Goal: Task Accomplishment & Management: Use online tool/utility

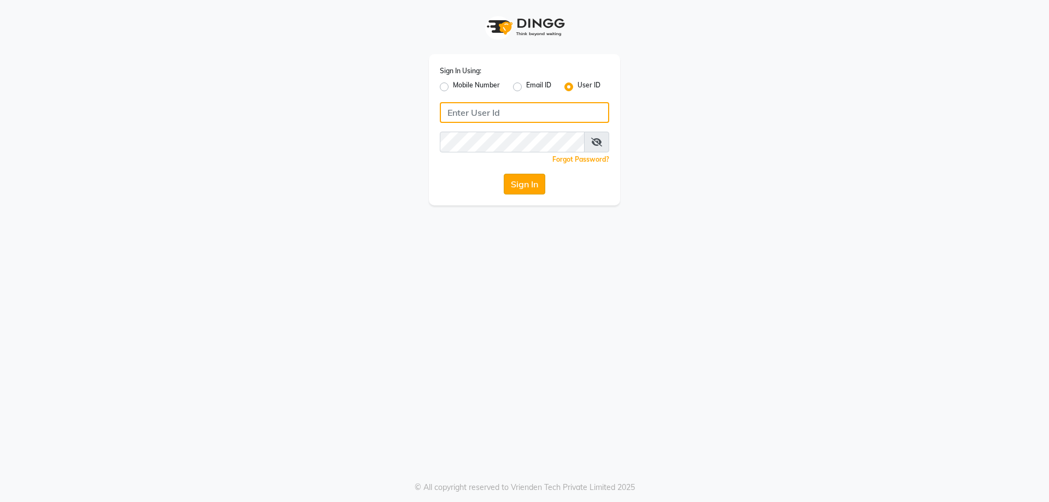
type input "e2553-20"
click at [520, 184] on button "Sign In" at bounding box center [525, 184] width 42 height 21
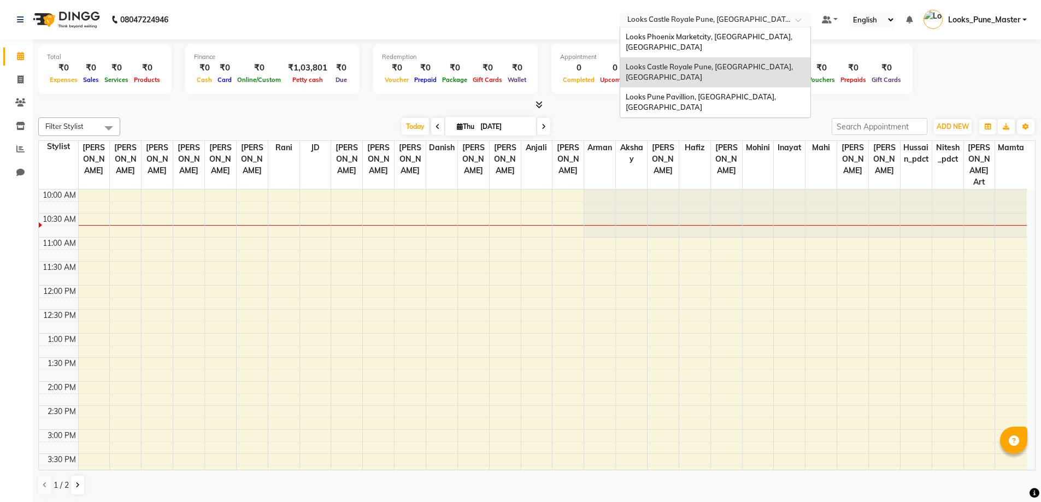
click at [663, 22] on input "text" at bounding box center [704, 20] width 158 height 11
click at [656, 36] on span "Looks Phoenix Marketcity, Pune, Maharashtra" at bounding box center [710, 42] width 168 height 20
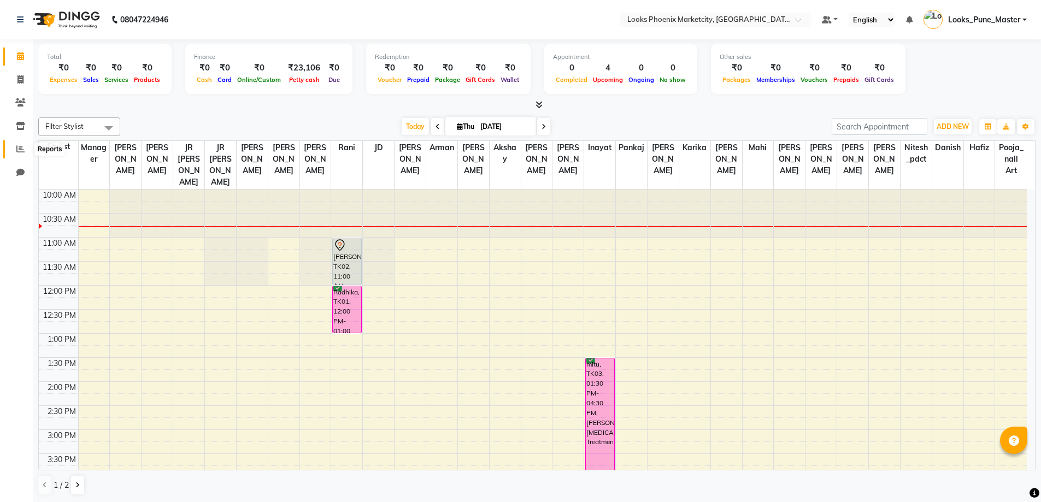
click at [25, 150] on span at bounding box center [20, 149] width 19 height 13
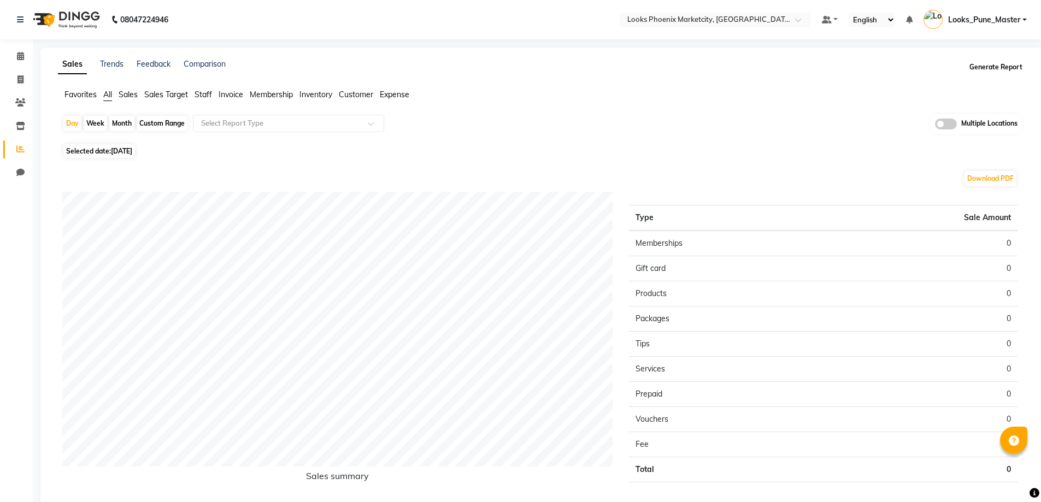
click at [1009, 64] on button "Generate Report" at bounding box center [996, 67] width 58 height 15
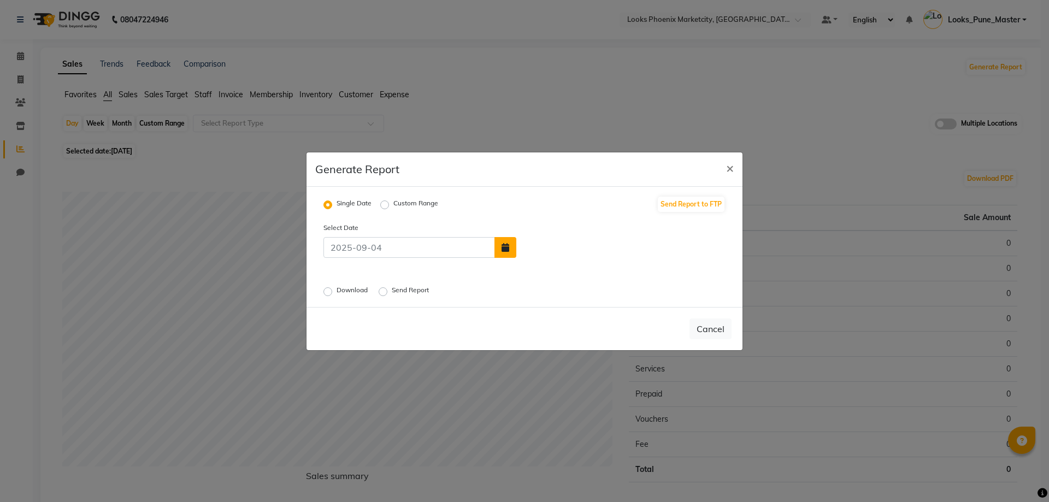
click at [513, 241] on button "button" at bounding box center [506, 247] width 22 height 21
select select "9"
select select "2025"
click at [561, 224] on div "3" at bounding box center [563, 221] width 17 height 17
type input "[DATE]"
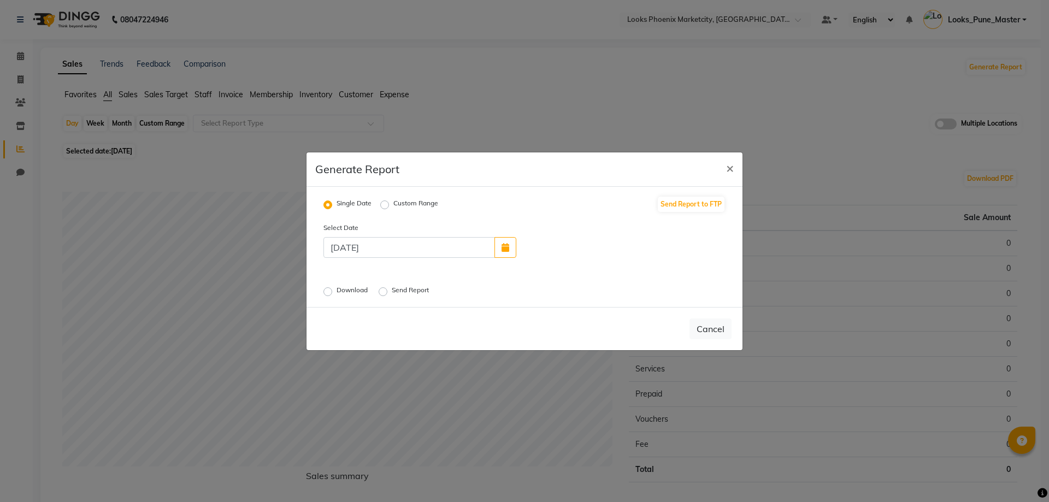
click at [337, 292] on label "Download" at bounding box center [353, 291] width 33 height 13
click at [327, 292] on input "Download" at bounding box center [330, 291] width 8 height 8
radio input "true"
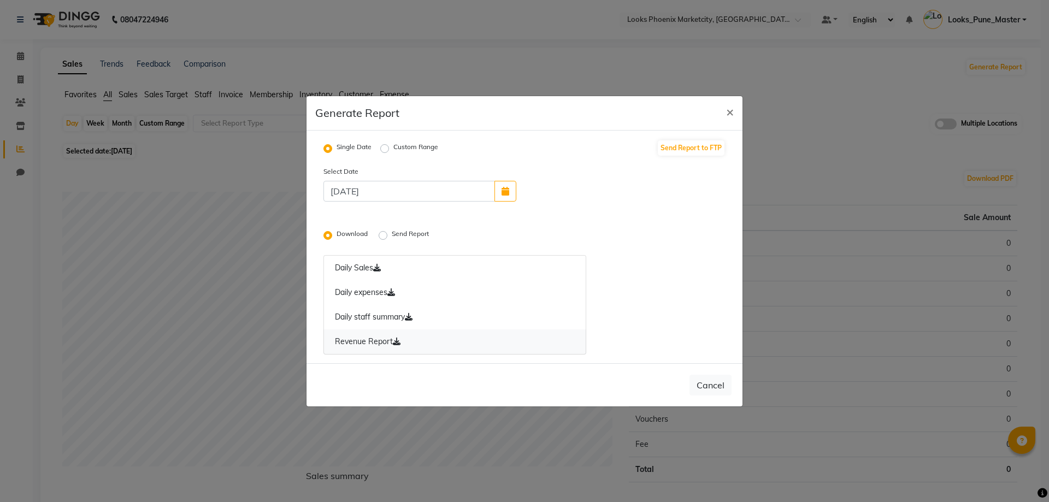
click at [398, 341] on icon at bounding box center [397, 342] width 8 height 8
click at [729, 107] on span "×" at bounding box center [730, 111] width 8 height 16
radio input "false"
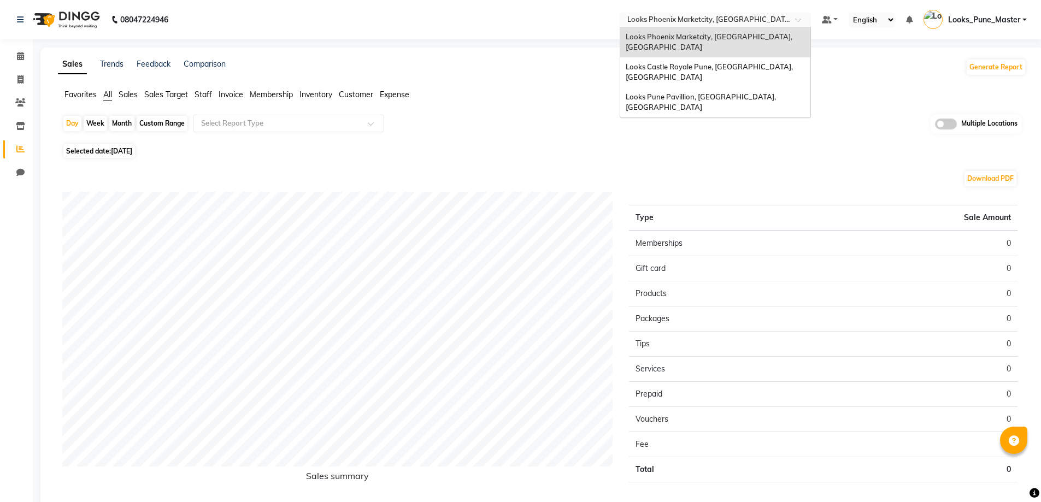
click at [707, 26] on ng-select "Select Location × Looks Phoenix Marketcity, Pune, Maharashtra Looks Phoenix Mar…" at bounding box center [715, 20] width 191 height 15
click at [698, 87] on div "Looks Pune Pavillion, Pune, Maharashtra" at bounding box center [715, 102] width 190 height 30
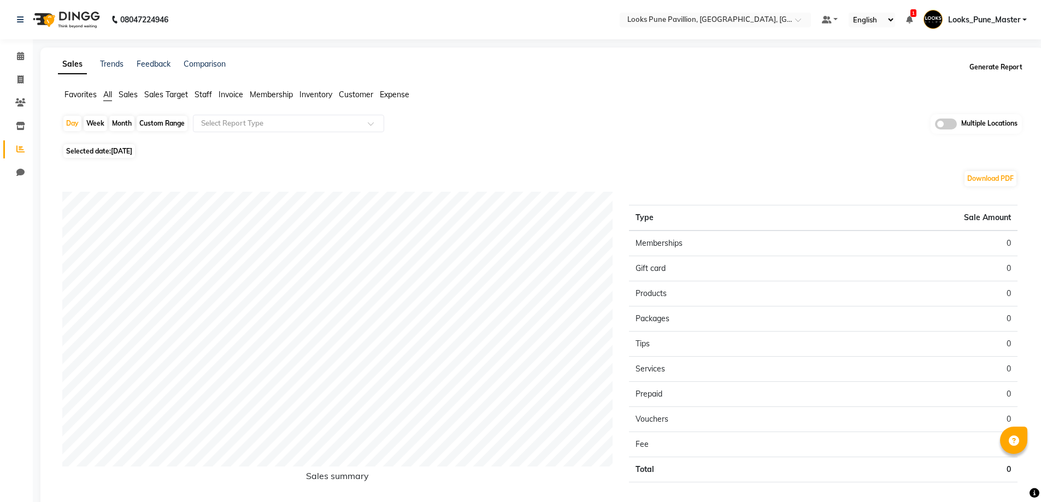
click at [1009, 68] on button "Generate Report" at bounding box center [996, 67] width 58 height 15
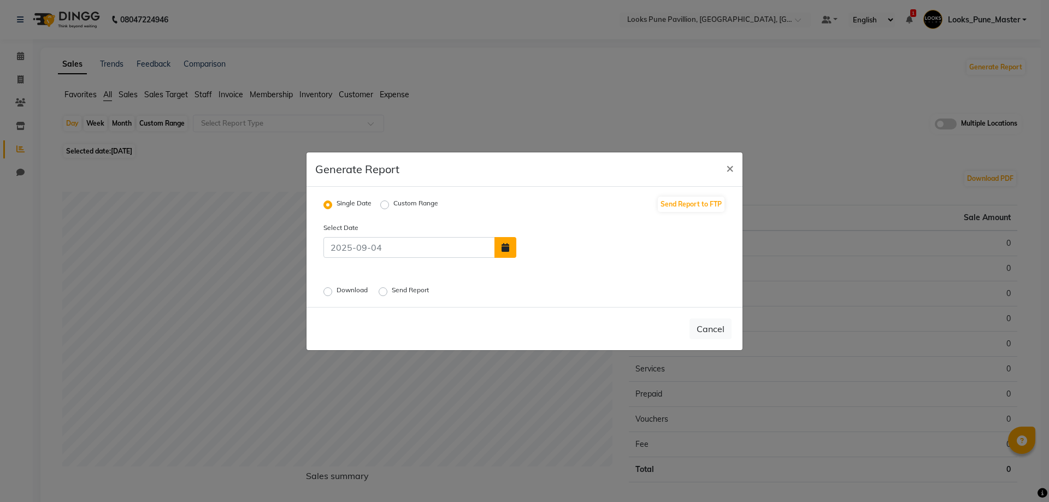
click at [502, 248] on icon "button" at bounding box center [506, 247] width 8 height 9
select select "9"
select select "2025"
click at [563, 223] on div "3" at bounding box center [563, 221] width 17 height 17
type input "[DATE]"
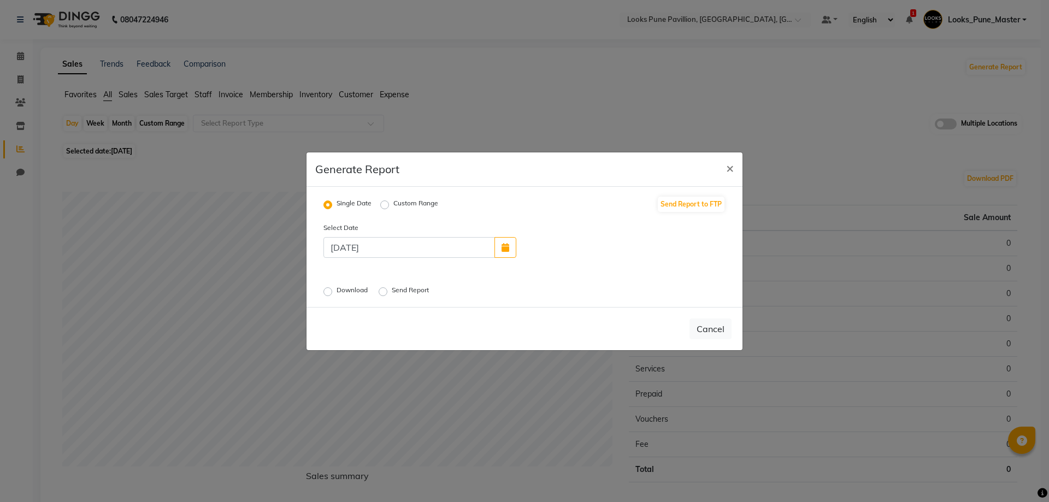
click at [337, 292] on label "Download" at bounding box center [353, 291] width 33 height 13
click at [326, 292] on input "Download" at bounding box center [330, 291] width 8 height 8
radio input "true"
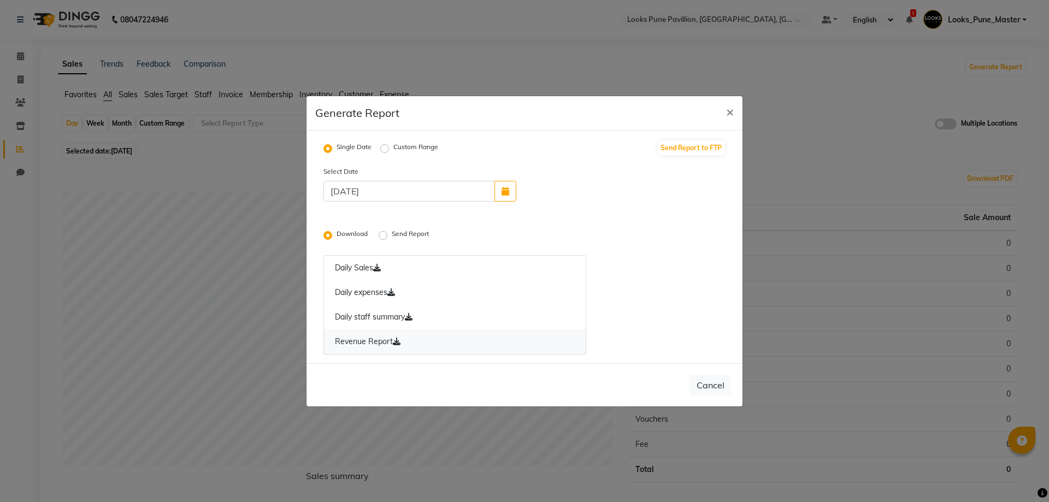
click at [396, 343] on icon at bounding box center [397, 342] width 8 height 8
click at [726, 117] on span "×" at bounding box center [730, 111] width 8 height 16
radio input "false"
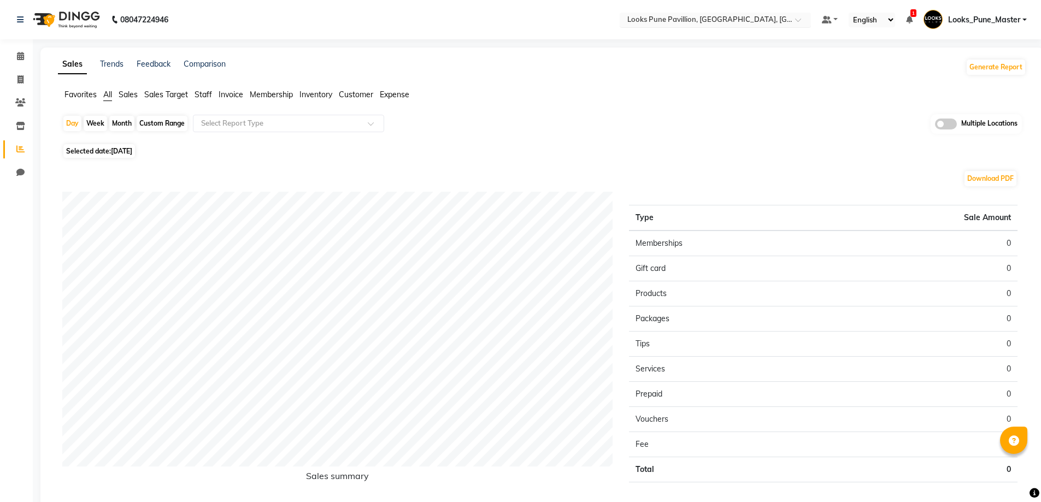
click at [695, 20] on input "text" at bounding box center [704, 20] width 158 height 11
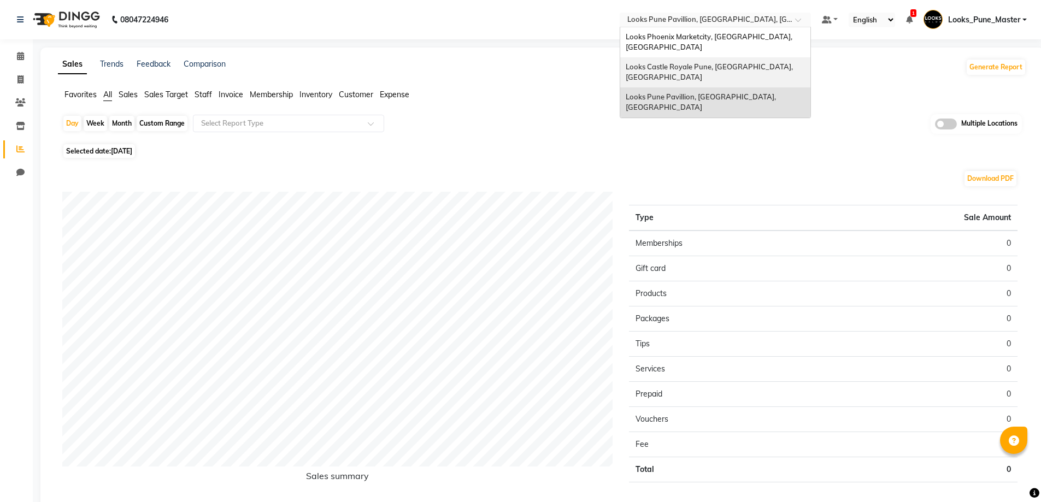
click at [695, 62] on span "Looks Castle Royale Pune, [GEOGRAPHIC_DATA], [GEOGRAPHIC_DATA]" at bounding box center [710, 72] width 169 height 20
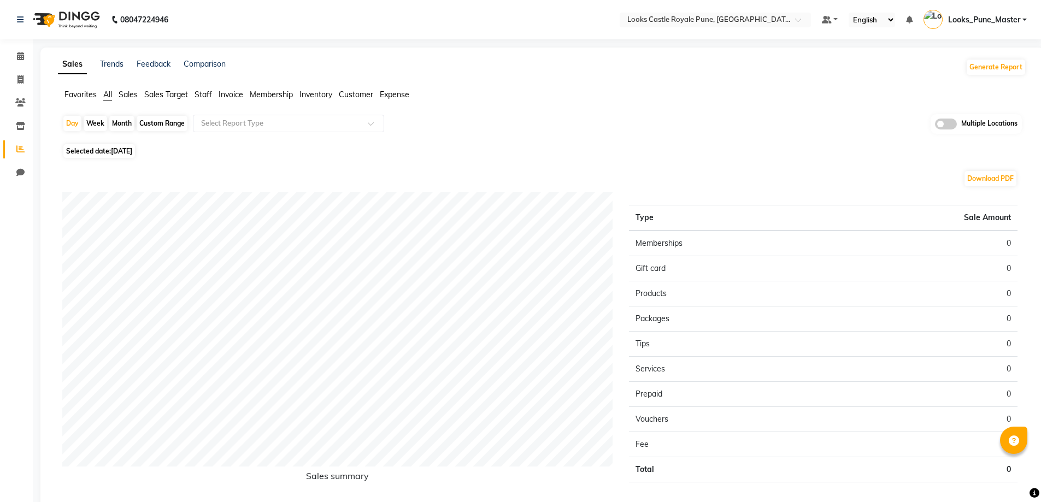
click at [990, 58] on div "Generate Report" at bounding box center [996, 66] width 61 height 17
click at [990, 67] on button "Generate Report" at bounding box center [996, 67] width 58 height 15
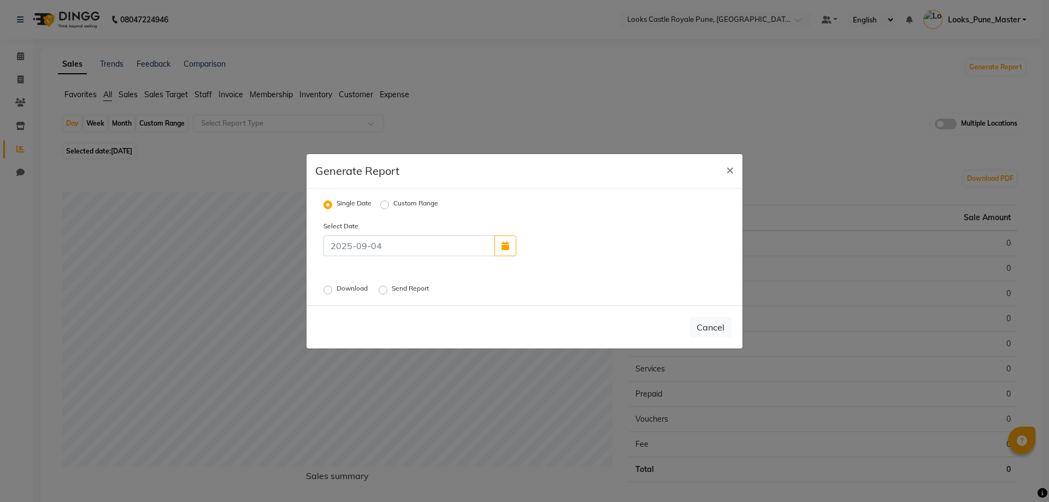
click at [510, 257] on div "Select Date Download Send Report" at bounding box center [524, 258] width 419 height 76
click at [508, 246] on icon "button" at bounding box center [506, 246] width 8 height 9
select select "9"
select select "2025"
click at [560, 221] on div "3" at bounding box center [563, 219] width 17 height 17
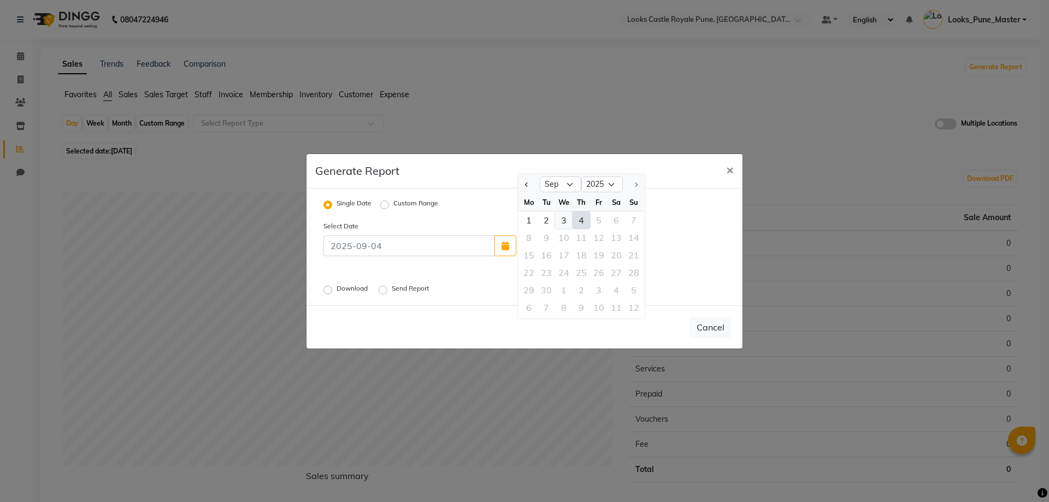
type input "[DATE]"
click at [337, 292] on label "Download" at bounding box center [353, 290] width 33 height 13
click at [331, 292] on input "Download" at bounding box center [330, 290] width 8 height 8
radio input "true"
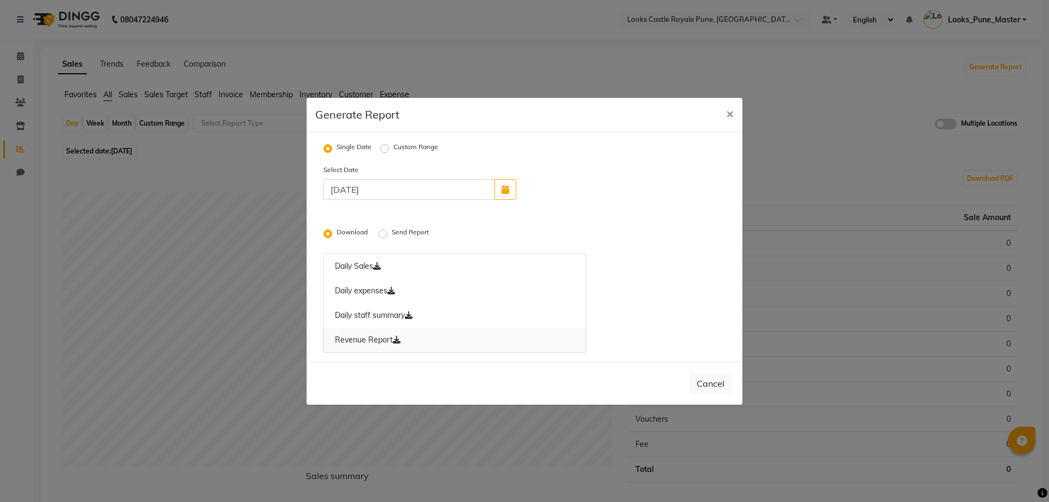
click at [401, 339] on icon at bounding box center [397, 340] width 8 height 8
click at [736, 107] on button "×" at bounding box center [729, 113] width 25 height 31
radio input "false"
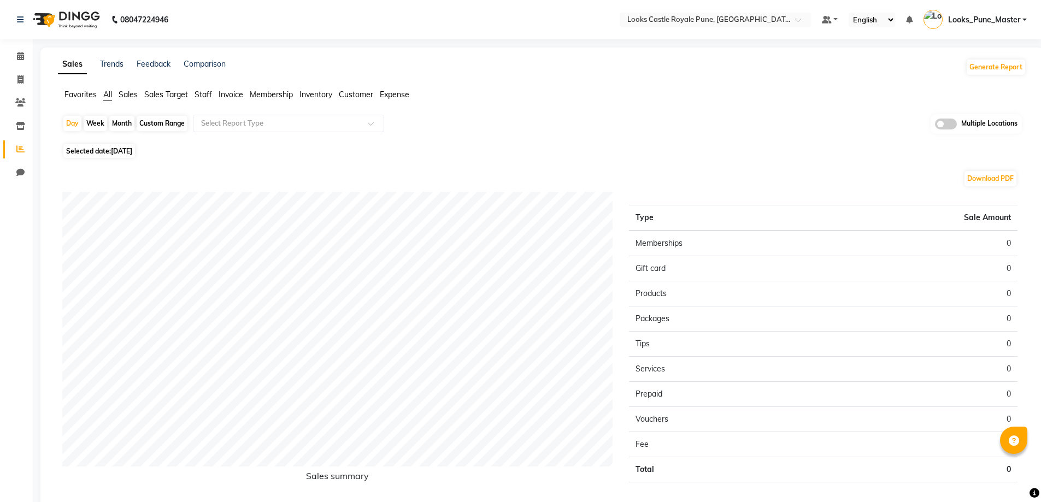
click at [986, 33] on nav "08047224946 Select Location × Looks Castle Royale Pune, [GEOGRAPHIC_DATA], [GEO…" at bounding box center [520, 19] width 1041 height 39
click at [982, 20] on span "Looks_Pune_Master" at bounding box center [984, 19] width 72 height 11
click at [973, 76] on link "Sign out" at bounding box center [971, 78] width 100 height 17
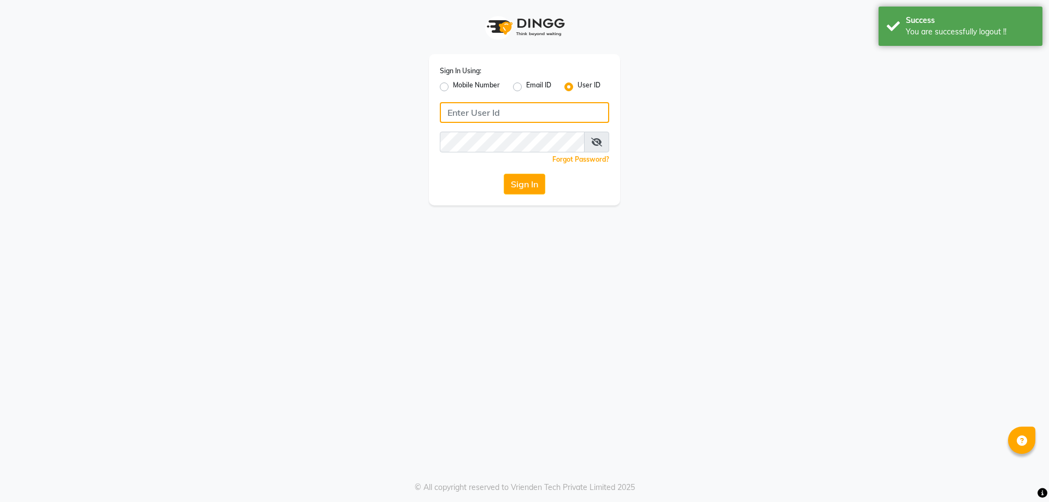
type input "e2553-20"
